Goal: Information Seeking & Learning: Compare options

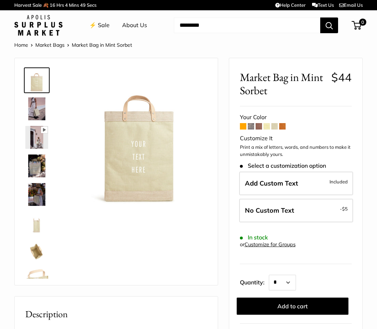
click at [285, 127] on span at bounding box center [282, 126] width 6 height 6
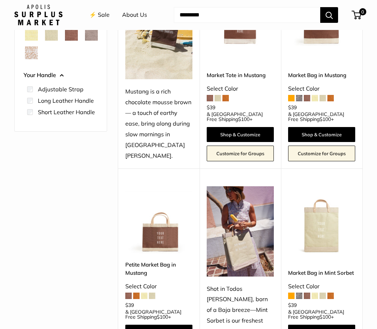
scroll to position [177, 0]
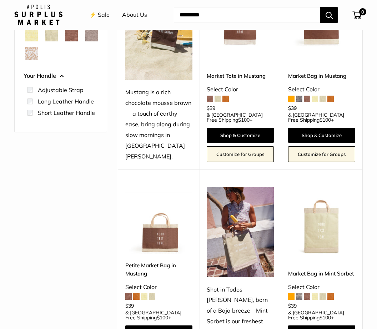
click at [332, 293] on span at bounding box center [330, 296] width 6 height 6
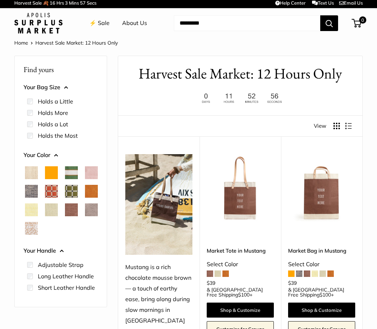
scroll to position [0, 0]
